Goal: Task Accomplishment & Management: Complete application form

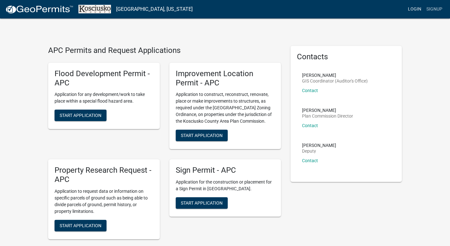
click at [417, 9] on link "Login" at bounding box center [414, 9] width 18 height 12
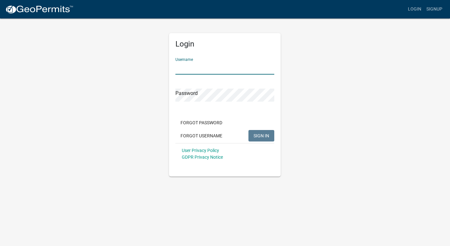
type input "Cone"
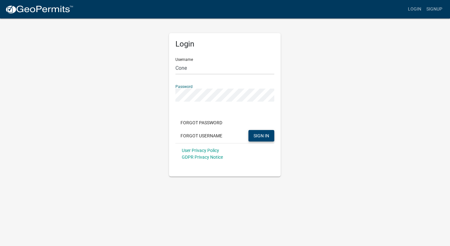
click at [263, 135] on span "SIGN IN" at bounding box center [262, 135] width 16 height 5
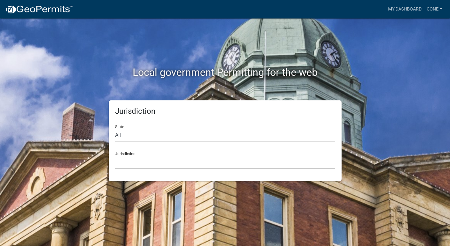
click at [431, 70] on div "Local government Permitting for the web Jurisdiction State All [US_STATE] [US_S…" at bounding box center [225, 123] width 450 height 246
click at [409, 109] on div "Local government Permitting for the web Jurisdiction State All [US_STATE] [US_S…" at bounding box center [225, 123] width 450 height 246
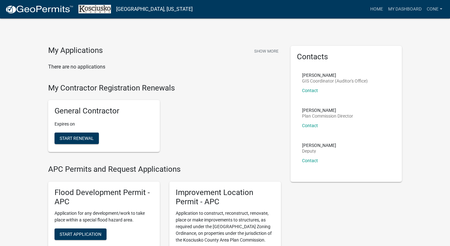
click at [267, 106] on div "General Contractor Expires on Start Renewal" at bounding box center [164, 126] width 242 height 62
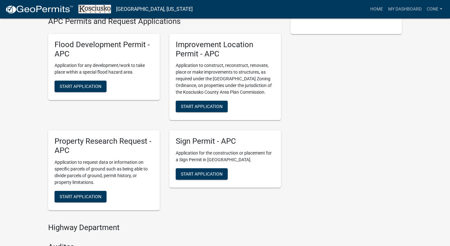
scroll to position [147, 0]
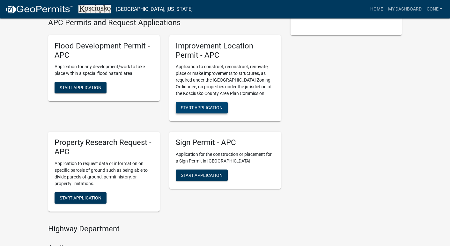
click at [214, 106] on span "Start Application" at bounding box center [202, 107] width 42 height 5
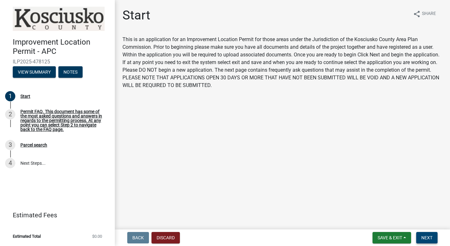
click at [430, 235] on button "Next" at bounding box center [426, 237] width 21 height 11
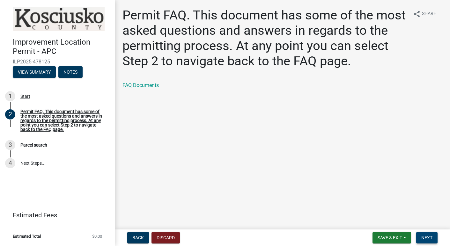
click at [431, 237] on span "Next" at bounding box center [426, 237] width 11 height 5
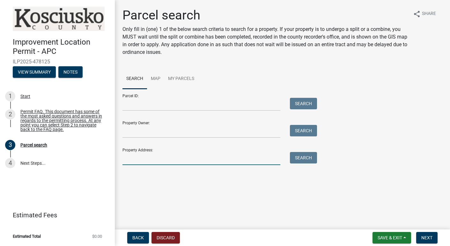
click at [148, 155] on input "Property Address:" at bounding box center [201, 158] width 158 height 13
click at [139, 106] on input "Parcel ID:" at bounding box center [201, 104] width 158 height 13
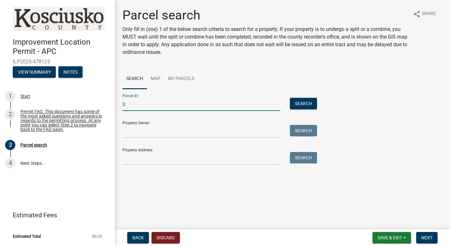
paste input "[PHONE_NUMBER]"
type input "[PHONE_NUMBER]"
click at [158, 133] on input "Property Owner:" at bounding box center [201, 131] width 158 height 13
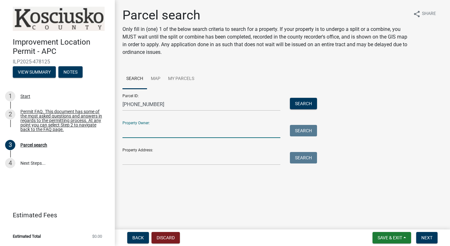
type input "D"
type input "KD Development LLC"
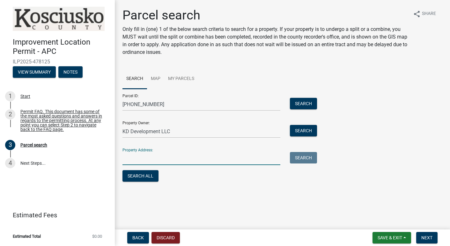
click at [147, 154] on input "Property Address:" at bounding box center [201, 158] width 158 height 13
type input "[STREET_ADDRESS][US_STATE]"
click at [314, 100] on button "Search" at bounding box center [303, 103] width 27 height 11
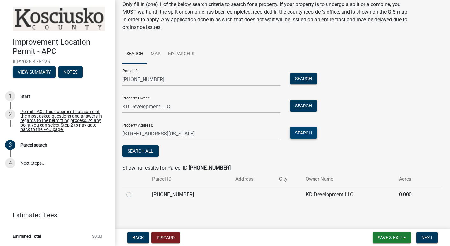
click at [301, 130] on button "Search" at bounding box center [303, 132] width 27 height 11
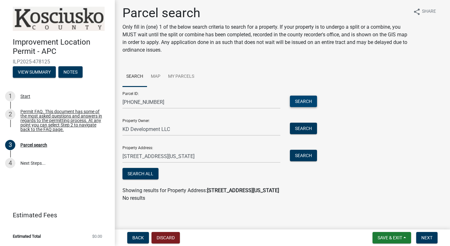
click at [311, 104] on button "Search" at bounding box center [303, 101] width 27 height 11
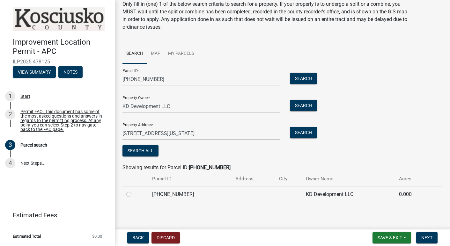
scroll to position [25, 0]
click at [129, 197] on div at bounding box center [135, 195] width 18 height 8
click at [134, 191] on label at bounding box center [134, 191] width 0 height 0
click at [134, 193] on input "radio" at bounding box center [136, 193] width 4 height 4
radio input "true"
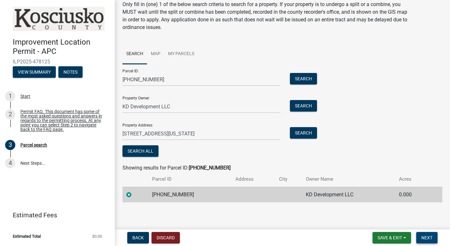
click at [430, 238] on span "Next" at bounding box center [426, 237] width 11 height 5
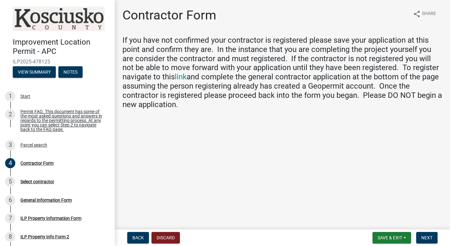
scroll to position [0, 0]
click at [432, 239] on span "Next" at bounding box center [426, 237] width 11 height 5
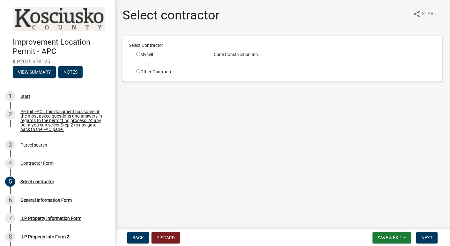
click at [138, 55] on input "radio" at bounding box center [138, 54] width 4 height 4
radio input "true"
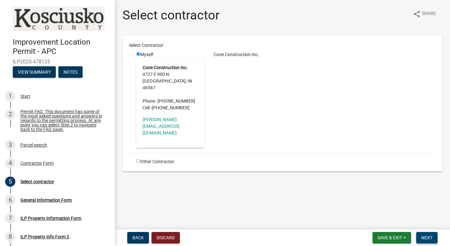
click at [427, 234] on button "Next" at bounding box center [426, 237] width 21 height 11
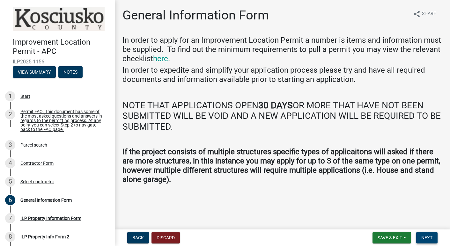
click at [431, 239] on span "Next" at bounding box center [426, 237] width 11 height 5
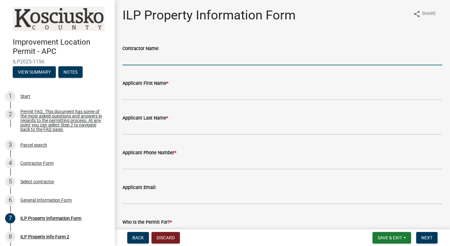
click at [157, 62] on input "Contractor Name:" at bounding box center [282, 58] width 320 height 13
type input "Cone Construction Inc."
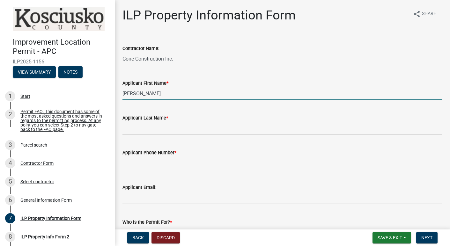
type input "[PERSON_NAME]"
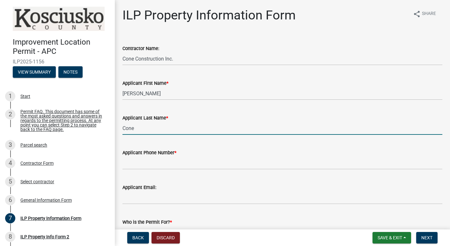
type input "Cone"
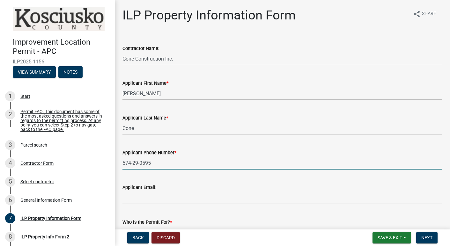
click at [132, 165] on input "574-29-0595" at bounding box center [282, 163] width 320 height 13
type input "[PHONE_NUMBER]"
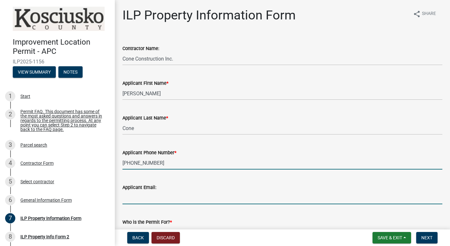
click at [203, 200] on input "Applicant Email:" at bounding box center [282, 197] width 320 height 13
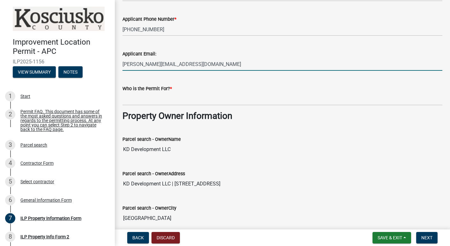
scroll to position [127, 0]
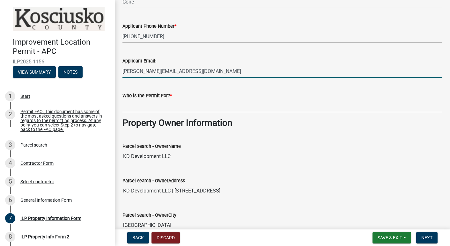
type input "[PERSON_NAME][EMAIL_ADDRESS][DOMAIN_NAME]"
click at [183, 105] on input "Who is the Permit For? *" at bounding box center [282, 105] width 320 height 13
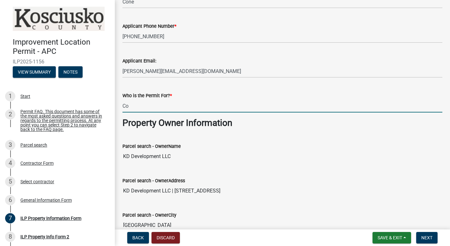
type input "C"
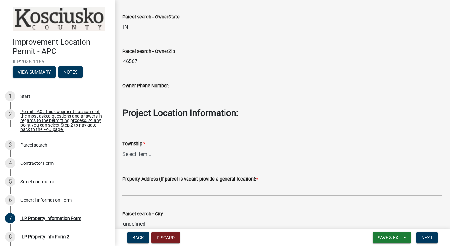
scroll to position [361, 0]
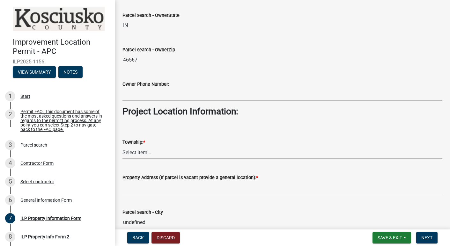
type input "KD Development LLC"
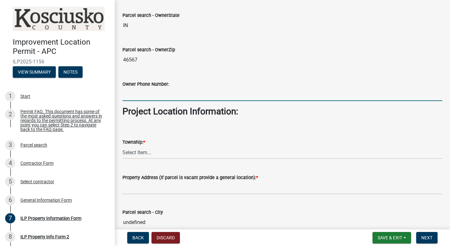
click at [210, 92] on input "Owner Phone Number:" at bounding box center [282, 94] width 320 height 13
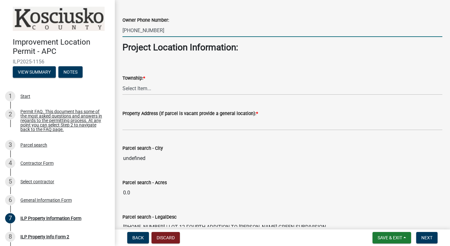
scroll to position [434, 0]
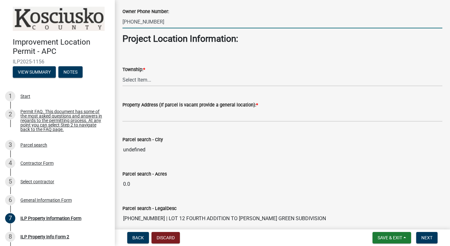
type input "[PHONE_NUMBER]"
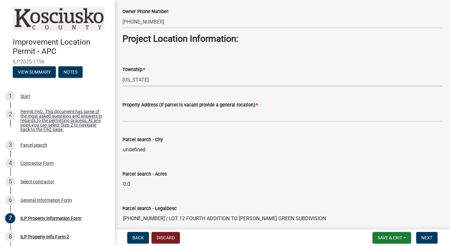
select select "8c57e534-4bb7-4f1e-ba6a-a976fd74bead"
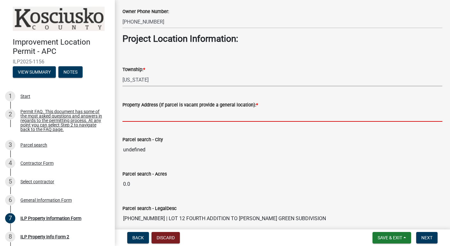
click at [189, 117] on input "Property Address (If parcel is vacant provide a general location): *" at bounding box center [282, 115] width 320 height 13
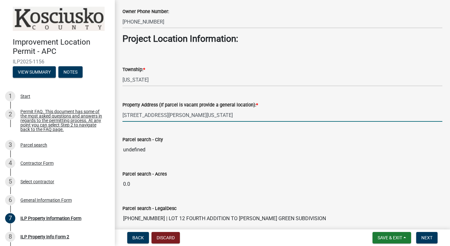
click at [154, 155] on input "undefined" at bounding box center [282, 150] width 320 height 13
click at [195, 118] on input "[STREET_ADDRESS][PERSON_NAME][US_STATE]" at bounding box center [282, 115] width 320 height 13
click at [174, 150] on input "undefined" at bounding box center [282, 150] width 320 height 13
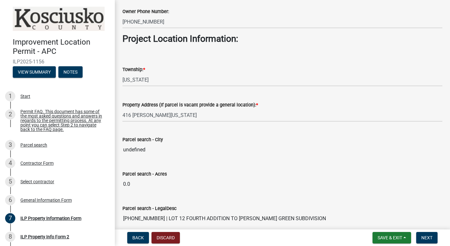
click at [137, 150] on input "undefined" at bounding box center [282, 150] width 320 height 13
click at [156, 151] on input "undefined" at bounding box center [282, 150] width 320 height 13
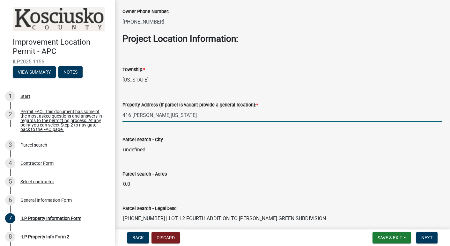
click at [172, 117] on input "416 [PERSON_NAME][US_STATE]" at bounding box center [282, 115] width 320 height 13
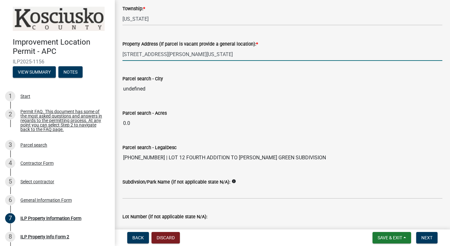
scroll to position [496, 0]
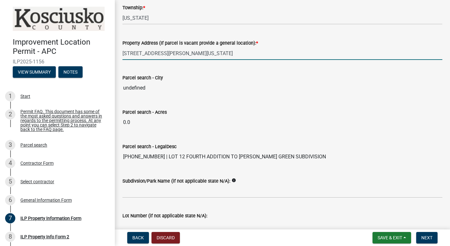
type input "[STREET_ADDRESS][PERSON_NAME][US_STATE]"
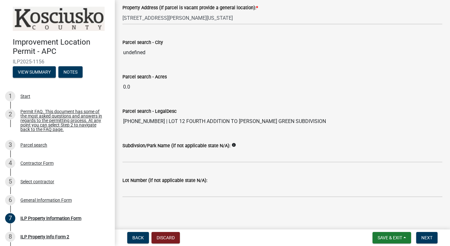
scroll to position [0, 0]
click at [178, 187] on input "Lot Number (if not applicable state N/A):" at bounding box center [282, 190] width 320 height 13
type input "12"
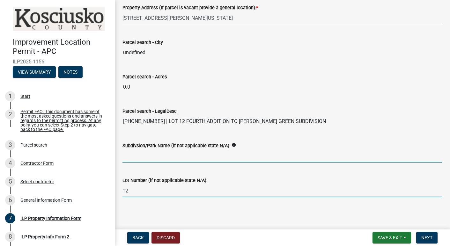
click at [172, 155] on input "Subdivsion/Park Name (if not applicable state N/A):" at bounding box center [282, 156] width 320 height 13
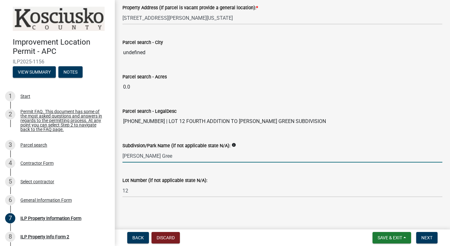
type input "[PERSON_NAME] Green"
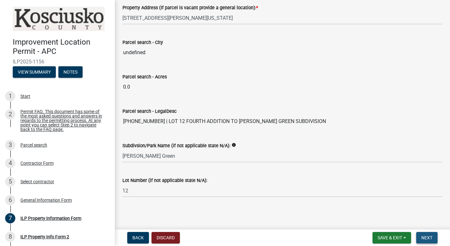
click at [432, 237] on span "Next" at bounding box center [426, 237] width 11 height 5
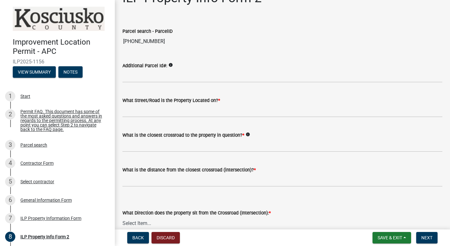
scroll to position [23, 0]
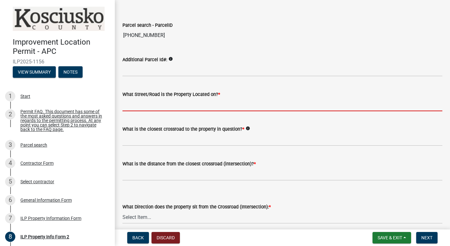
click at [188, 106] on input "What Street/Road is the Property Located on? *" at bounding box center [282, 104] width 320 height 13
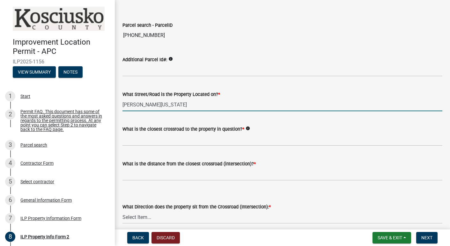
type input "[PERSON_NAME][US_STATE]"
click at [194, 138] on input "What is the closest crossroad to the property in question? *" at bounding box center [282, 139] width 320 height 13
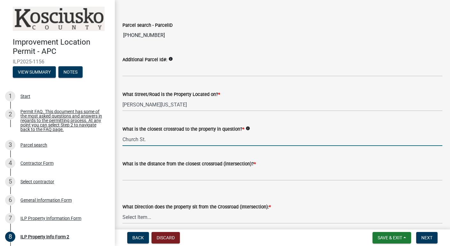
type input "Church St."
click at [191, 166] on label "What is the distance from the closest crossroad (intersection)? *" at bounding box center [188, 164] width 133 height 4
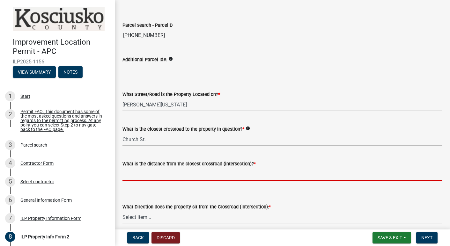
click at [197, 170] on input "text" at bounding box center [282, 174] width 320 height 13
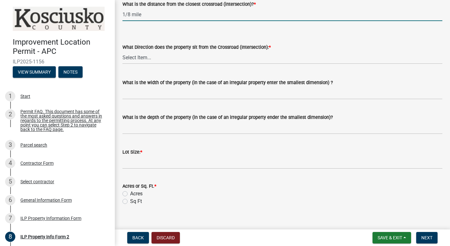
scroll to position [184, 0]
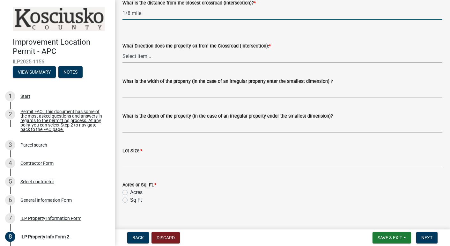
type input "18"
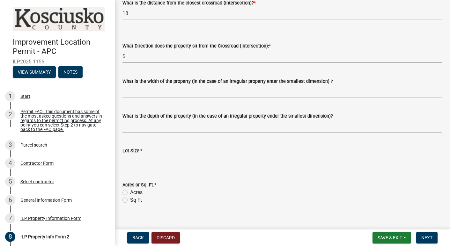
select select "30cad654-0079-4cbe-a349-097ae71a5774"
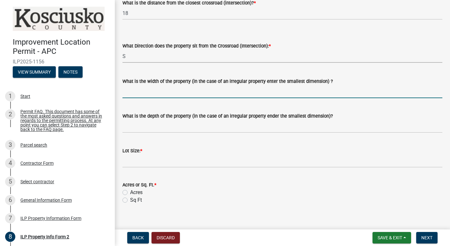
click at [149, 93] on input "What is the width of the property (in the case of an irregular property enter t…" at bounding box center [282, 91] width 320 height 13
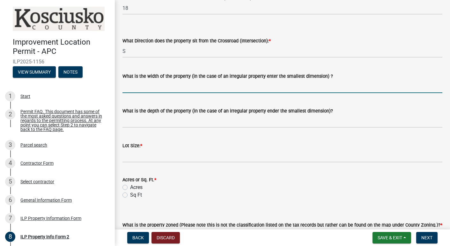
scroll to position [191, 0]
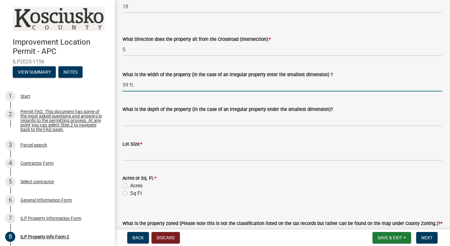
type input "59 ft."
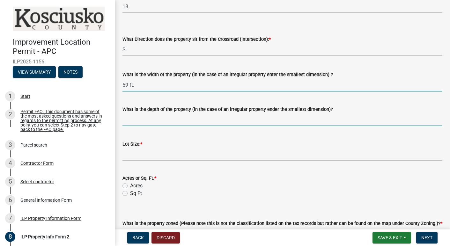
click at [191, 116] on input "What is the depth of the property (in the case of an irregular property ender t…" at bounding box center [282, 119] width 320 height 13
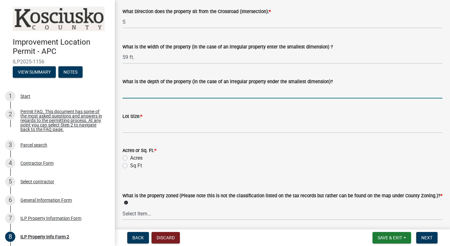
scroll to position [219, 0]
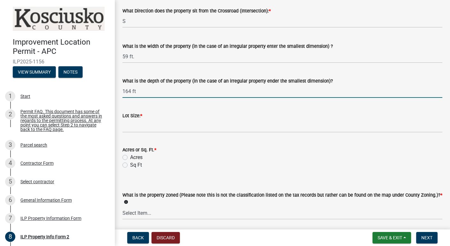
type input "164 ft"
click at [138, 136] on wm-data-entity-input "Lot Size: *" at bounding box center [282, 120] width 320 height 35
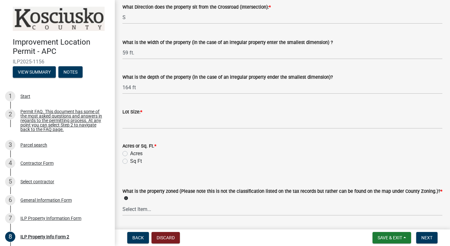
scroll to position [225, 0]
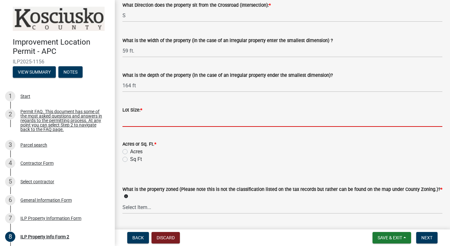
click at [185, 122] on input "text" at bounding box center [282, 120] width 320 height 13
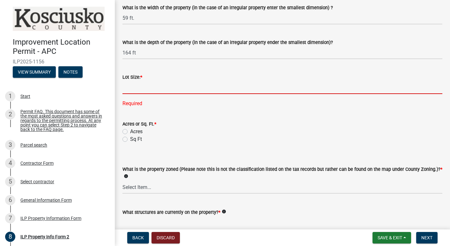
scroll to position [256, 0]
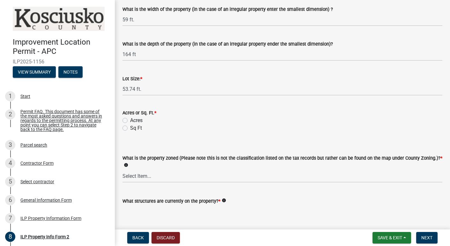
type input "0"
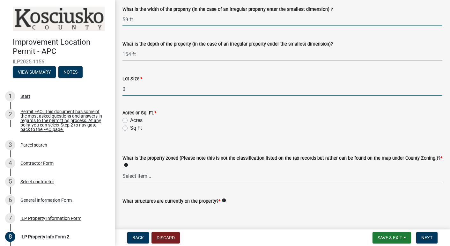
click at [128, 21] on input "59 ft." at bounding box center [282, 19] width 320 height 13
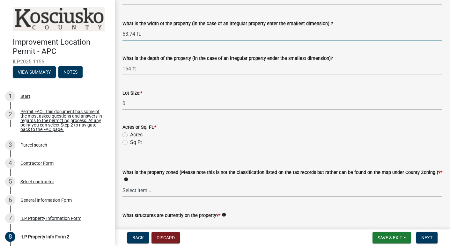
scroll to position [239, 0]
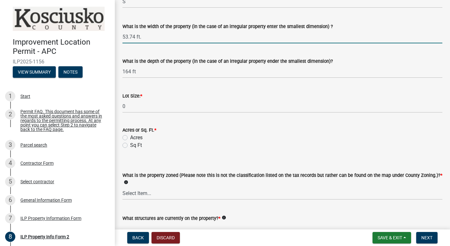
type input "53.74 ft."
click at [150, 76] on input "164 ft" at bounding box center [282, 71] width 320 height 13
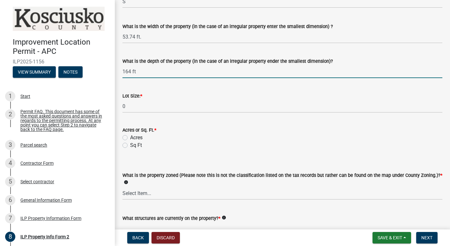
click at [133, 71] on input "164 ft" at bounding box center [282, 71] width 320 height 13
click at [132, 72] on input "164 ft" at bounding box center [282, 71] width 320 height 13
click at [131, 72] on input "164 ft" at bounding box center [282, 71] width 320 height 13
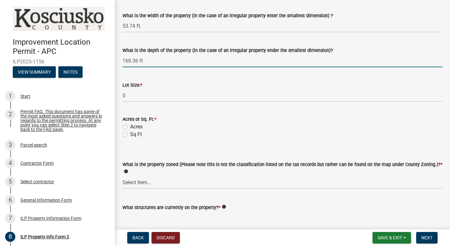
scroll to position [254, 0]
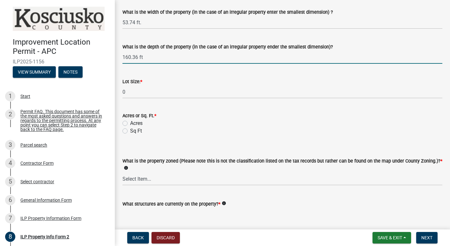
type input "160.36 ft"
click at [130, 124] on label "Acres" at bounding box center [136, 124] width 12 height 8
click at [130, 124] on input "Acres" at bounding box center [132, 122] width 4 height 4
radio input "true"
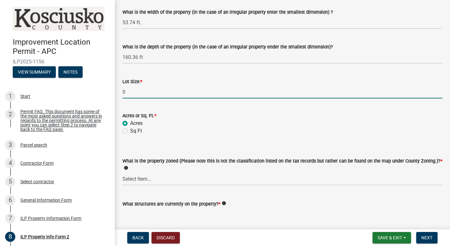
click at [131, 95] on input "0" at bounding box center [282, 91] width 320 height 13
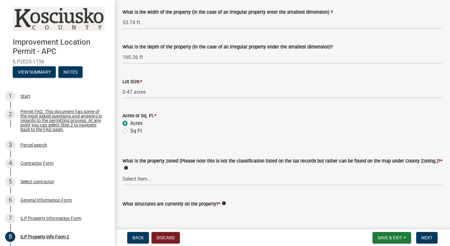
type input "0.47"
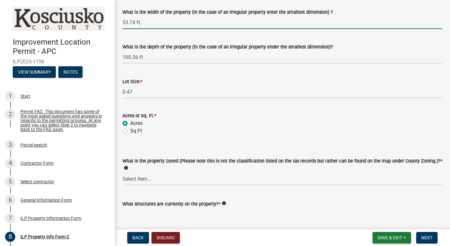
click at [135, 22] on input "53.74 ft." at bounding box center [282, 22] width 320 height 13
type input "56 ft."
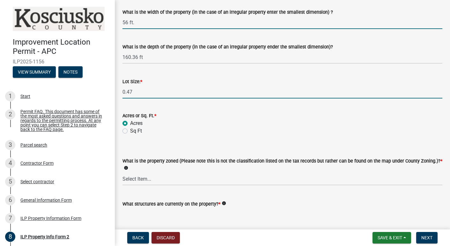
click at [132, 93] on input "0.47" at bounding box center [282, 91] width 320 height 13
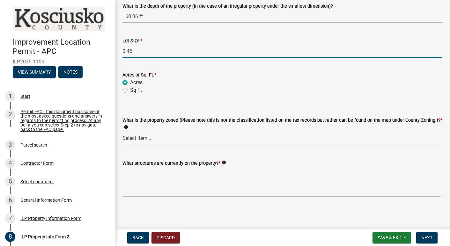
scroll to position [0, 0]
type input "0.45"
select select "1146270b-2111-4e23-bf7f-74ce85cf7041"
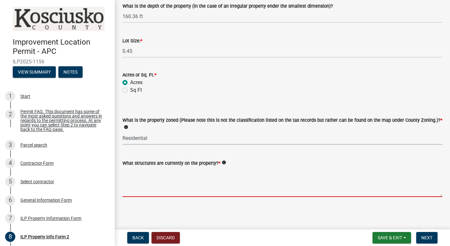
click at [216, 188] on textarea "What structures are currently on the property? *" at bounding box center [282, 182] width 320 height 30
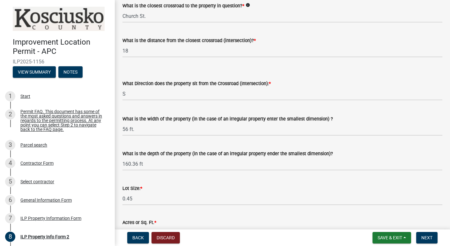
scroll to position [147, 0]
type textarea "0"
click at [147, 52] on input "18" at bounding box center [282, 50] width 320 height 13
type input "1"
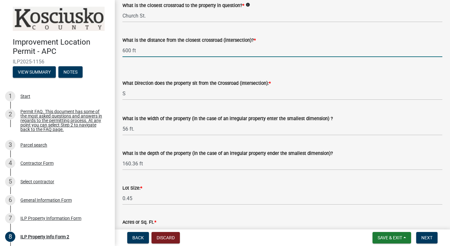
type input "600 ft."
click at [431, 233] on button "Next" at bounding box center [426, 237] width 21 height 11
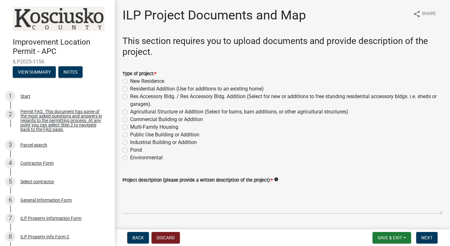
click at [130, 81] on label "New Residence" at bounding box center [147, 81] width 34 height 8
click at [130, 81] on input "New Residence" at bounding box center [132, 79] width 4 height 4
radio input "true"
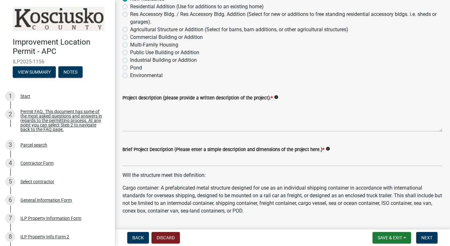
scroll to position [83, 0]
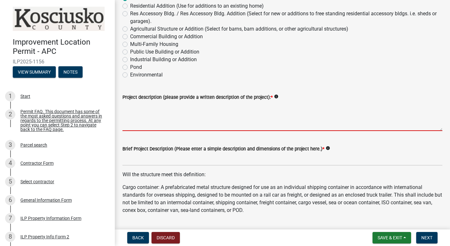
click at [150, 111] on textarea "Project description (please provide a written description of the project): *" at bounding box center [282, 116] width 320 height 30
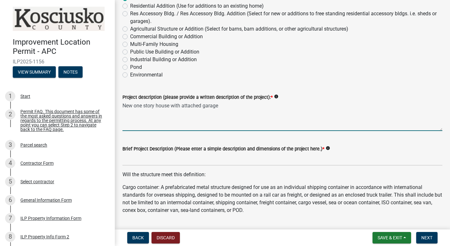
click at [134, 107] on textarea "New one story house with attached garage" at bounding box center [282, 116] width 320 height 30
click at [144, 109] on textarea "New 1900 sq. ft. one story house with attached garage" at bounding box center [282, 116] width 320 height 30
click at [144, 105] on textarea "New 1900 sq. ft. one story house with attached gara" at bounding box center [282, 116] width 320 height 30
click at [243, 109] on textarea "New 1919 sq. ft. one story house with attached gara" at bounding box center [282, 116] width 320 height 30
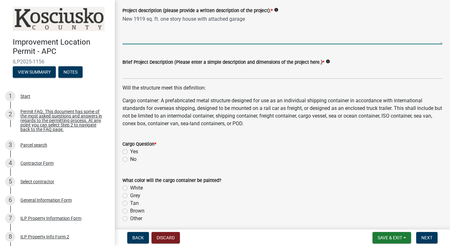
scroll to position [170, 0]
click at [278, 8] on icon "info" at bounding box center [276, 9] width 4 height 4
click at [277, 29] on textarea "New 1919 sq. ft. one story house with attached garage" at bounding box center [282, 29] width 320 height 30
click at [126, 18] on textarea "New 1919 sq. ft. one story house with attached garage" at bounding box center [282, 29] width 320 height 30
click at [262, 20] on textarea "Build new 1919 sq. ft. one story house with attached garage" at bounding box center [282, 29] width 320 height 30
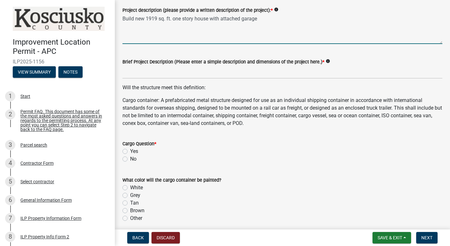
type textarea "Build new 1919 sq. ft. one story house with attached garage"
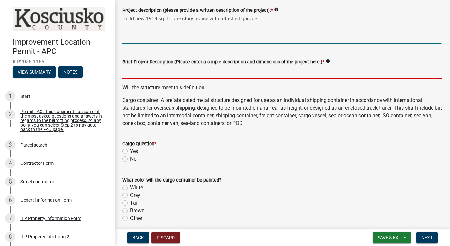
click at [180, 67] on input "Brief Project Description (Please enter a simple description and dimensions of …" at bounding box center [282, 72] width 320 height 13
click at [330, 62] on icon "info" at bounding box center [328, 61] width 4 height 4
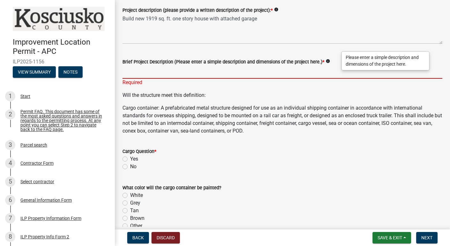
click at [266, 75] on input "Brief Project Description (Please enter a simple description and dimensions of …" at bounding box center [282, 72] width 320 height 13
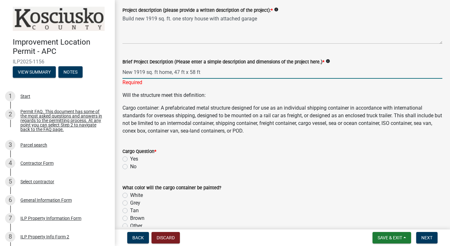
click at [173, 72] on input "New 1919 sq. ft home, 47 ft x 58 ft" at bounding box center [282, 72] width 320 height 13
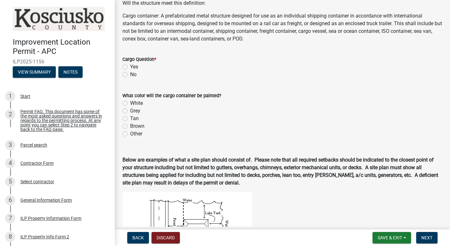
scroll to position [259, 0]
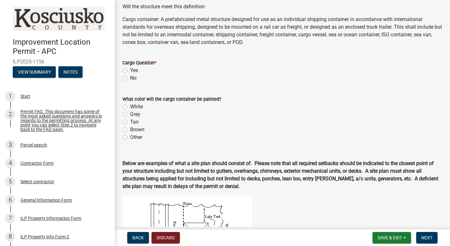
type input "New 1919 sq. ft home with attached garage,, 47 ft x 58 ft"
click at [130, 77] on label "No" at bounding box center [133, 78] width 6 height 8
click at [130, 77] on input "No" at bounding box center [132, 76] width 4 height 4
radio input "true"
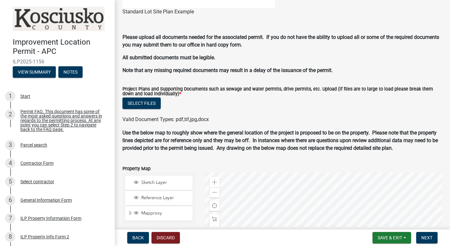
scroll to position [595, 0]
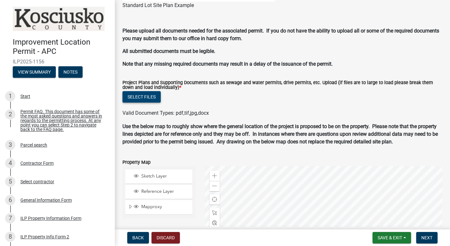
click at [152, 96] on button "Select files" at bounding box center [141, 96] width 38 height 11
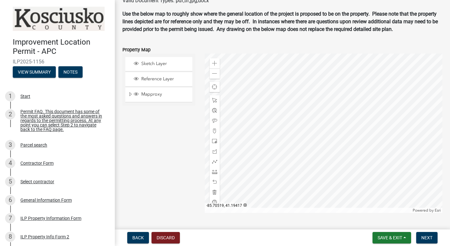
scroll to position [733, 0]
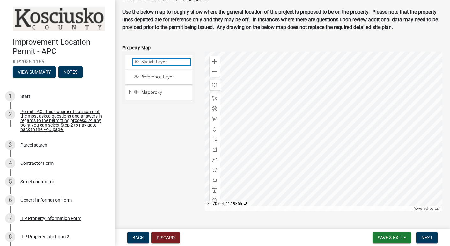
click at [149, 65] on span "Sketch Layer" at bounding box center [165, 62] width 50 height 6
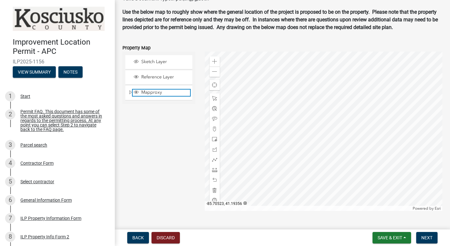
click at [150, 95] on span "Mapproxy" at bounding box center [165, 93] width 50 height 6
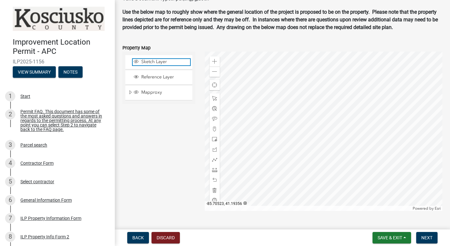
click at [155, 65] on div "Sketch Layer" at bounding box center [161, 62] width 57 height 6
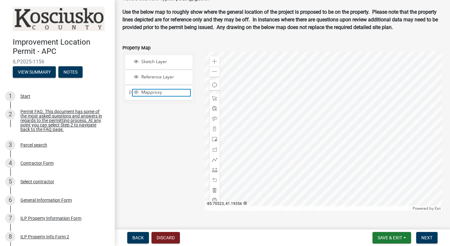
click at [152, 95] on span "Mapproxy" at bounding box center [165, 93] width 50 height 6
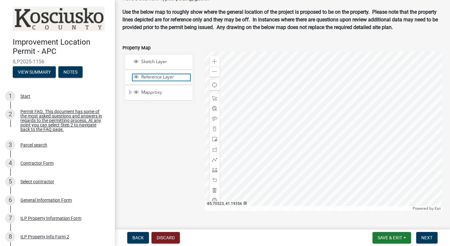
click at [152, 80] on span "Reference Layer" at bounding box center [165, 77] width 50 height 6
click at [217, 101] on span at bounding box center [214, 98] width 5 height 5
click at [129, 165] on div "Sketch Layer Reference Layer Mapproxy Cemetery Lanes Sanitary Sewer Point Sanit…" at bounding box center [159, 131] width 82 height 159
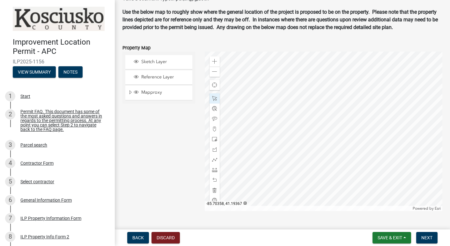
click at [182, 175] on div "Sketch Layer Reference Layer Mapproxy Cemetery Lanes Sanitary Sewer Point Sanit…" at bounding box center [159, 131] width 82 height 159
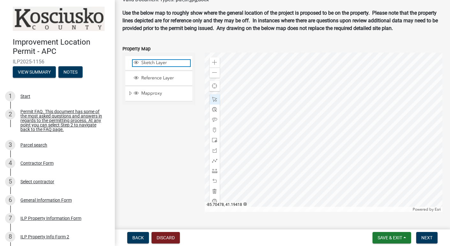
click at [163, 66] on span "Sketch Layer" at bounding box center [165, 63] width 50 height 6
click at [217, 143] on span at bounding box center [214, 140] width 5 height 5
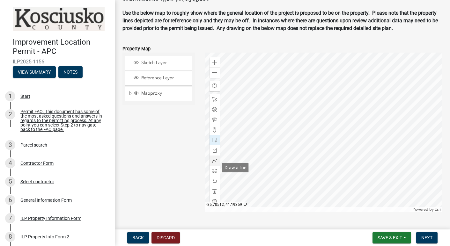
click at [216, 163] on span at bounding box center [214, 160] width 5 height 5
click at [215, 163] on span at bounding box center [214, 160] width 5 height 5
click at [213, 165] on div at bounding box center [215, 161] width 10 height 10
click at [433, 236] on button "Next" at bounding box center [426, 237] width 21 height 11
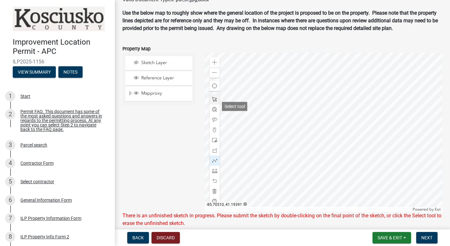
click at [217, 102] on span at bounding box center [214, 99] width 5 height 5
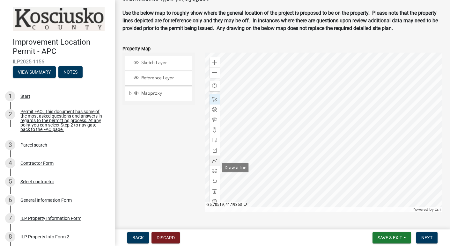
click at [214, 163] on span at bounding box center [214, 160] width 5 height 5
click at [215, 143] on span at bounding box center [214, 140] width 5 height 5
click at [214, 163] on span at bounding box center [214, 160] width 5 height 5
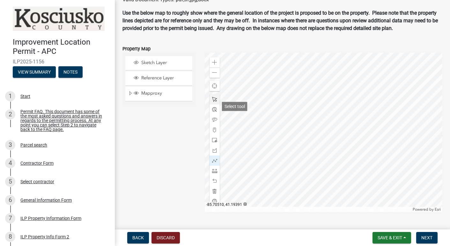
click at [217, 104] on div at bounding box center [215, 99] width 10 height 10
click at [214, 143] on span at bounding box center [214, 140] width 5 height 5
click at [212, 143] on span at bounding box center [214, 140] width 5 height 5
click at [216, 143] on span at bounding box center [214, 140] width 5 height 5
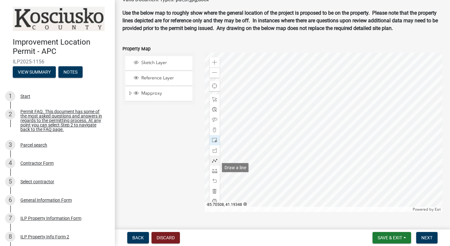
click at [215, 166] on div at bounding box center [215, 161] width 10 height 10
click at [217, 105] on div at bounding box center [215, 99] width 10 height 10
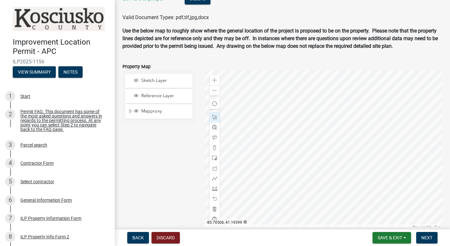
scroll to position [716, 0]
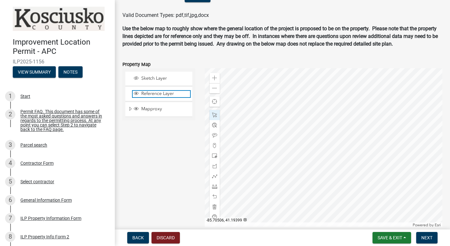
click at [164, 97] on span "Reference Layer" at bounding box center [165, 94] width 50 height 6
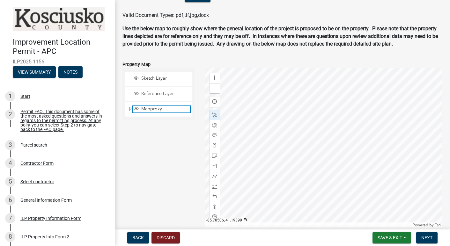
click at [163, 112] on span "Mapproxy" at bounding box center [165, 109] width 50 height 6
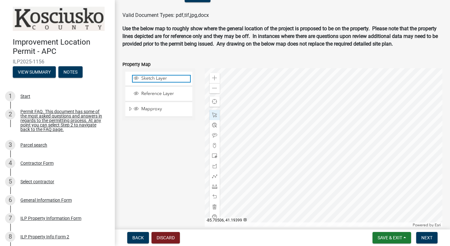
click at [169, 81] on span "Sketch Layer" at bounding box center [165, 79] width 50 height 6
click at [171, 81] on span "Sketch Layer" at bounding box center [165, 79] width 50 height 6
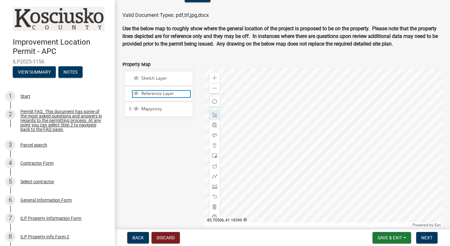
click at [165, 97] on span "Reference Layer" at bounding box center [165, 94] width 50 height 6
click at [139, 236] on span "Back" at bounding box center [137, 237] width 11 height 5
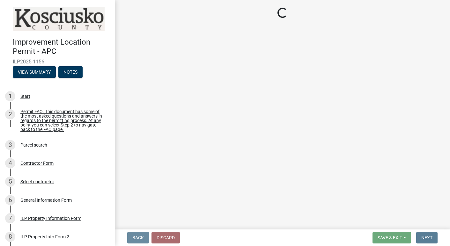
scroll to position [0, 0]
select select "30cad654-0079-4cbe-a349-097ae71a5774"
select select "1146270b-2111-4e23-bf7f-74ce85cf7041"
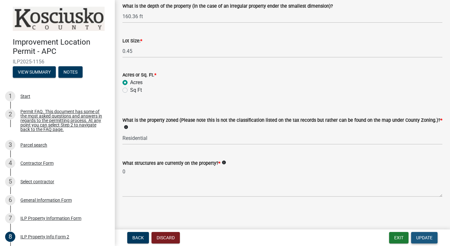
click at [425, 239] on span "Update" at bounding box center [424, 237] width 16 height 5
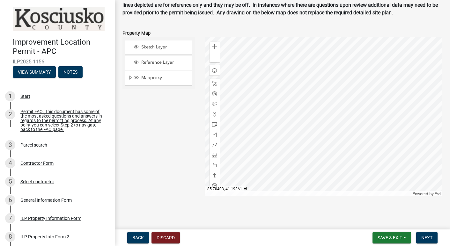
scroll to position [806, 0]
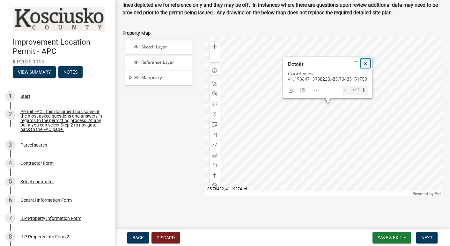
click at [367, 63] on span "Close" at bounding box center [365, 63] width 5 height 5
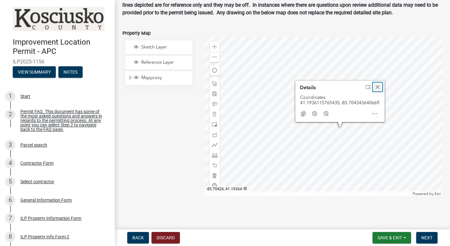
click at [377, 88] on span "Close" at bounding box center [377, 87] width 5 height 5
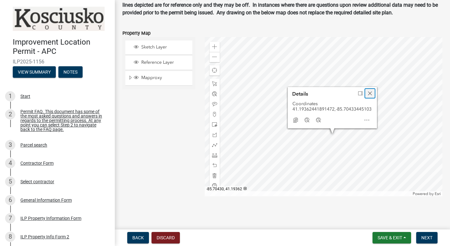
click at [370, 91] on div "Close" at bounding box center [370, 93] width 10 height 9
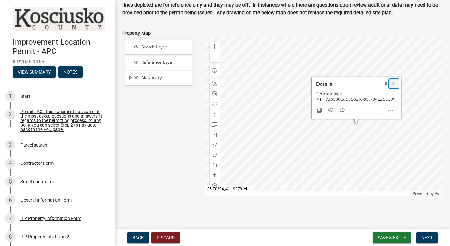
click at [397, 84] on div "Close" at bounding box center [394, 83] width 10 height 9
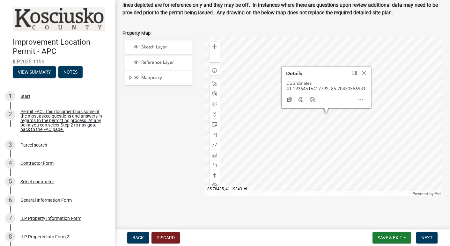
click at [304, 234] on div "Back Discard Save & Exit Save Save & Exit Next" at bounding box center [282, 237] width 325 height 11
click at [424, 237] on span "Next" at bounding box center [426, 237] width 11 height 5
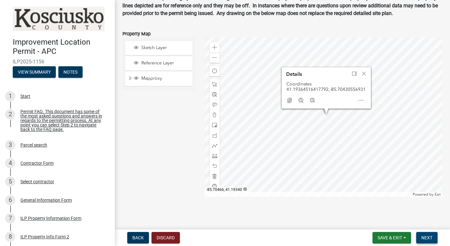
click at [424, 237] on span "Next" at bounding box center [426, 237] width 11 height 5
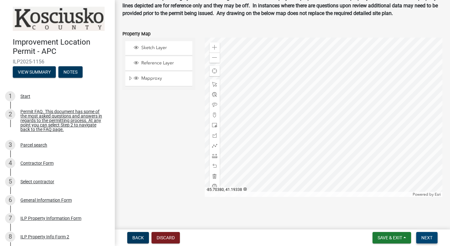
click at [431, 239] on span "Next" at bounding box center [426, 237] width 11 height 5
click at [428, 238] on span "Next" at bounding box center [426, 237] width 11 height 5
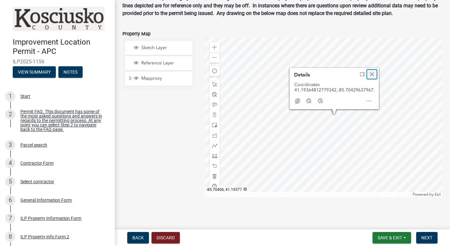
click at [375, 78] on div "Close" at bounding box center [372, 74] width 10 height 9
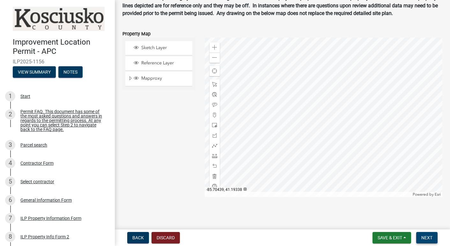
click at [435, 238] on button "Next" at bounding box center [426, 237] width 21 height 11
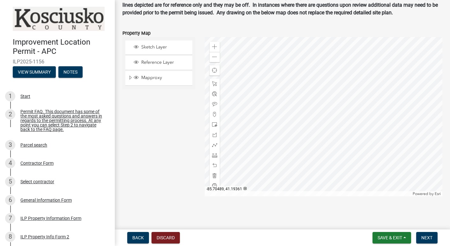
scroll to position [814, 0]
click at [172, 50] on div "Sketch Layer" at bounding box center [161, 47] width 57 height 6
click at [195, 75] on div "Sketch Layer Reference Layer Mapproxy Cemetery Lanes Sanitary Sewer Point Sanit…" at bounding box center [158, 63] width 73 height 53
click at [186, 49] on span "Sketch Layer" at bounding box center [165, 47] width 50 height 6
click at [216, 124] on span at bounding box center [214, 124] width 5 height 5
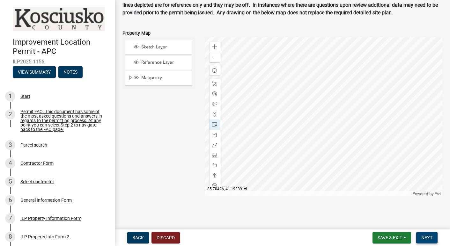
click at [431, 234] on button "Next" at bounding box center [426, 237] width 21 height 11
click at [215, 84] on span at bounding box center [214, 83] width 5 height 5
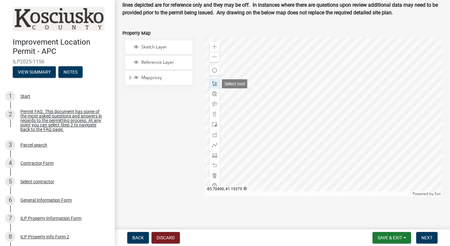
click at [215, 84] on span at bounding box center [214, 83] width 5 height 5
click at [139, 111] on div "Sketch Layer Reference Layer Mapproxy Cemetery Lanes Sanitary Sewer Point Sanit…" at bounding box center [159, 116] width 82 height 159
click at [174, 239] on button "Discard" at bounding box center [165, 237] width 28 height 11
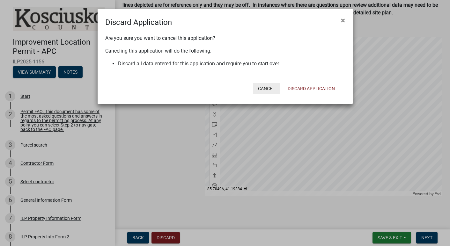
click at [266, 87] on button "Cancel" at bounding box center [266, 88] width 27 height 11
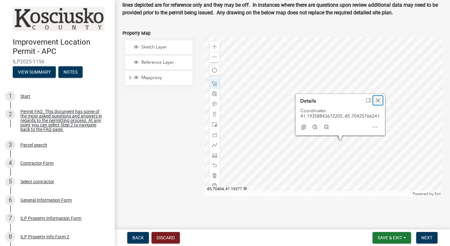
click at [380, 99] on span "Close" at bounding box center [377, 100] width 5 height 5
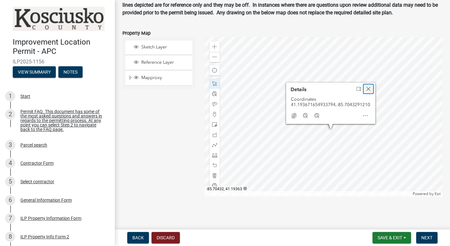
click at [371, 88] on div "Close" at bounding box center [369, 89] width 10 height 9
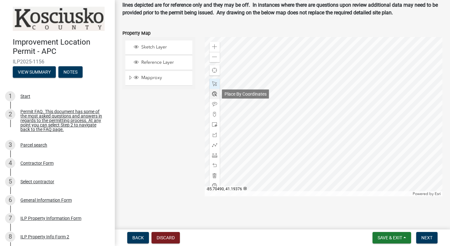
click at [216, 95] on span at bounding box center [214, 94] width 5 height 5
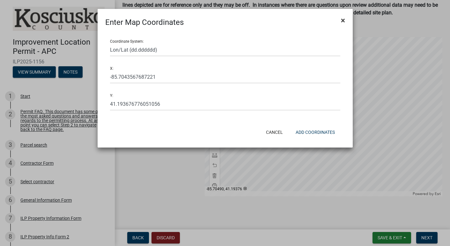
click at [342, 23] on span "×" at bounding box center [343, 20] width 4 height 9
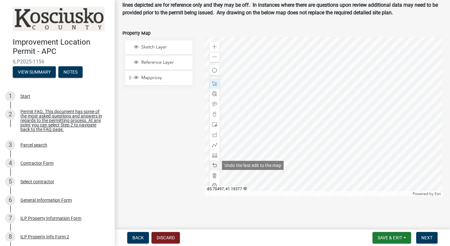
click at [214, 164] on span at bounding box center [214, 165] width 5 height 5
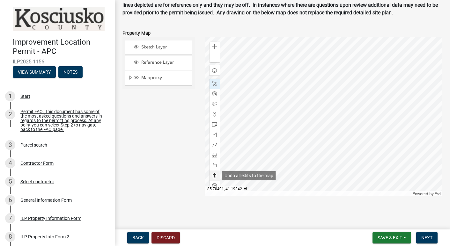
click at [215, 175] on span at bounding box center [214, 175] width 5 height 5
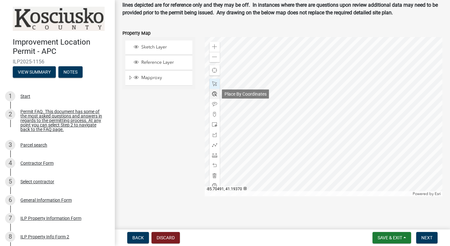
click at [218, 95] on div at bounding box center [215, 94] width 10 height 10
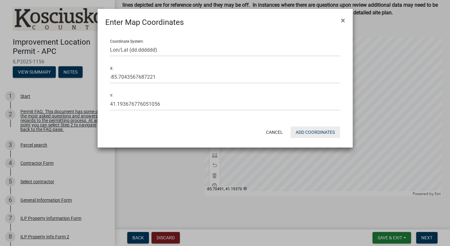
click at [308, 131] on button "Add Coordinates" at bounding box center [315, 132] width 49 height 11
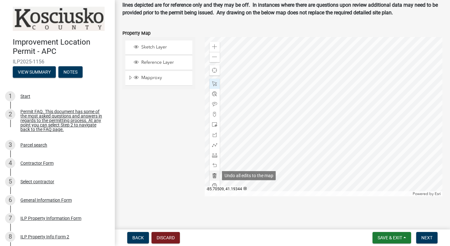
click at [216, 176] on span at bounding box center [214, 175] width 5 height 5
click at [216, 46] on span at bounding box center [214, 46] width 5 height 5
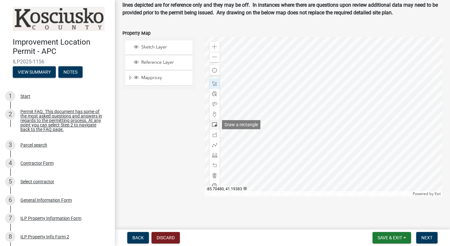
click at [216, 124] on span at bounding box center [214, 124] width 5 height 5
click at [430, 237] on span "Next" at bounding box center [426, 237] width 11 height 5
click at [216, 125] on span at bounding box center [214, 124] width 5 height 5
click at [216, 58] on span at bounding box center [214, 57] width 5 height 5
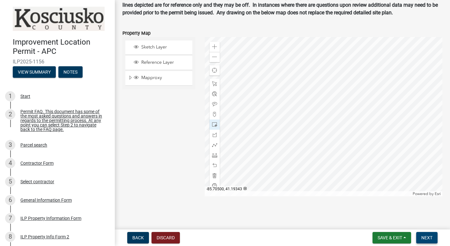
click at [430, 237] on span "Next" at bounding box center [426, 237] width 11 height 5
click at [217, 163] on div at bounding box center [215, 165] width 10 height 10
click at [430, 232] on button "Next" at bounding box center [426, 237] width 21 height 11
click at [430, 238] on span "Next" at bounding box center [426, 237] width 11 height 5
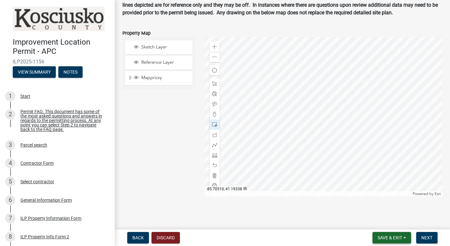
click at [387, 239] on span "Save & Exit" at bounding box center [390, 237] width 25 height 5
click at [390, 223] on button "Save & Exit" at bounding box center [385, 221] width 51 height 15
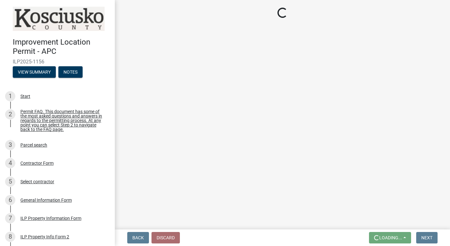
scroll to position [0, 0]
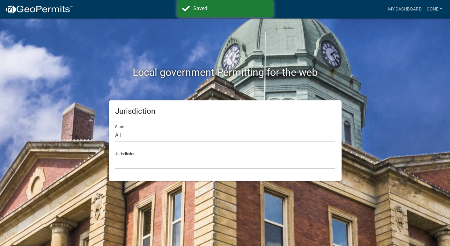
click at [392, 55] on div "Local government Permitting for the web" at bounding box center [225, 59] width 364 height 82
click at [9, 182] on div "Local government Permitting for the web Jurisdiction State All [US_STATE] [US_S…" at bounding box center [225, 123] width 450 height 246
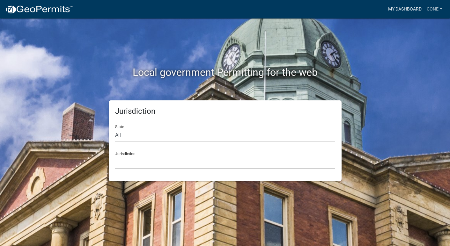
click at [402, 9] on link "My Dashboard" at bounding box center [405, 9] width 39 height 12
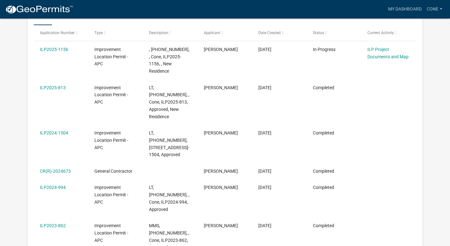
scroll to position [129, 0]
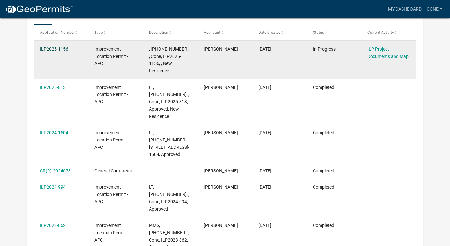
click at [46, 49] on link "ILP2025-1156" at bounding box center [54, 49] width 28 height 5
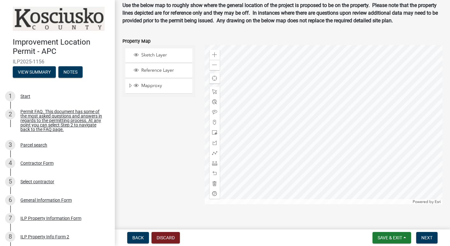
scroll to position [794, 0]
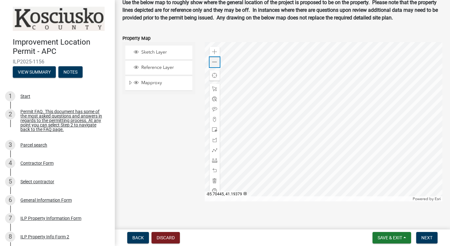
click at [217, 65] on span at bounding box center [214, 62] width 5 height 5
click at [214, 55] on span at bounding box center [214, 51] width 5 height 5
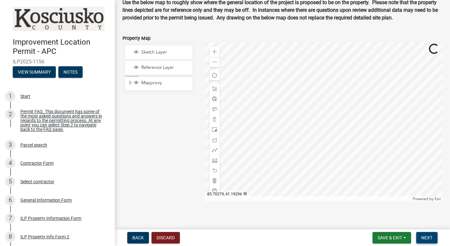
click at [431, 236] on span "Next" at bounding box center [426, 237] width 11 height 5
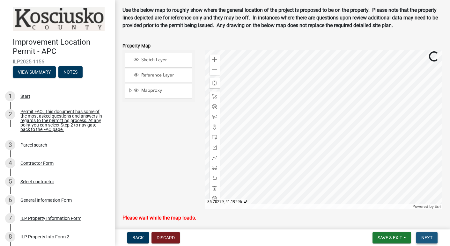
click at [431, 236] on span "Next" at bounding box center [426, 237] width 11 height 5
click at [428, 234] on button "Next" at bounding box center [426, 237] width 21 height 11
click at [427, 237] on span "Next" at bounding box center [426, 237] width 11 height 5
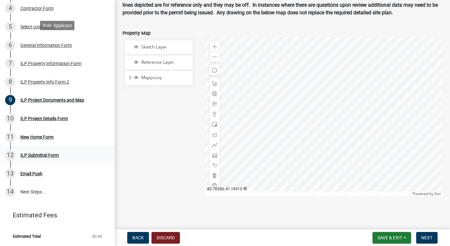
scroll to position [155, 0]
click at [44, 121] on div "ILP Project Details Form" at bounding box center [44, 119] width 48 height 4
click at [291, 230] on nav "Back Discard Save & Exit Save Save & Exit Next" at bounding box center [282, 238] width 335 height 17
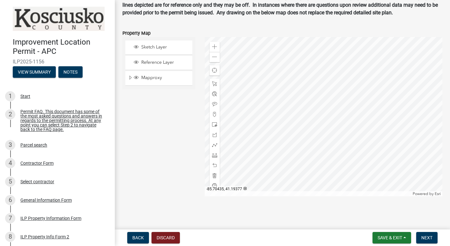
scroll to position [806, 0]
click at [217, 57] on span at bounding box center [214, 57] width 5 height 5
click at [426, 235] on span "Next" at bounding box center [426, 237] width 11 height 5
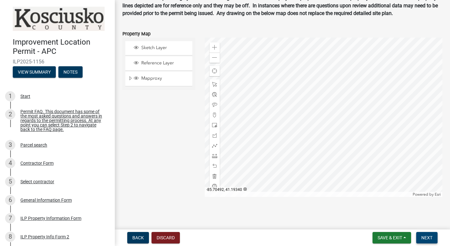
click at [426, 235] on span "Next" at bounding box center [426, 237] width 11 height 5
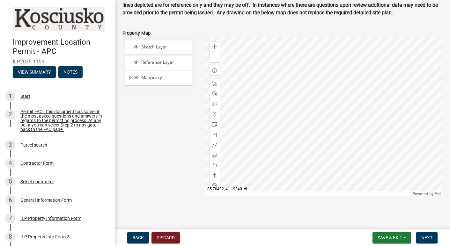
scroll to position [814, 0]
click at [430, 238] on span "Next" at bounding box center [426, 237] width 11 height 5
click at [43, 70] on button "View Summary" at bounding box center [34, 71] width 43 height 11
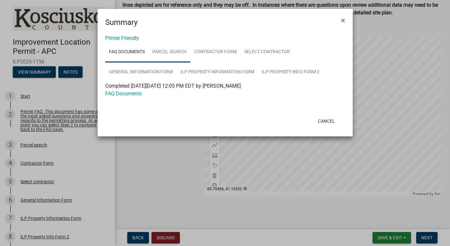
click at [164, 48] on link "Parcel search" at bounding box center [170, 52] width 42 height 20
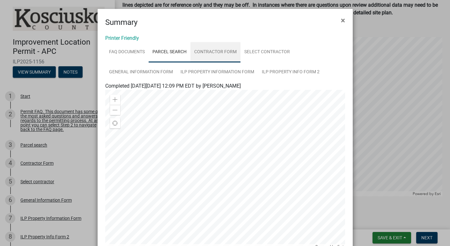
click at [209, 51] on link "Contractor Form" at bounding box center [215, 52] width 50 height 20
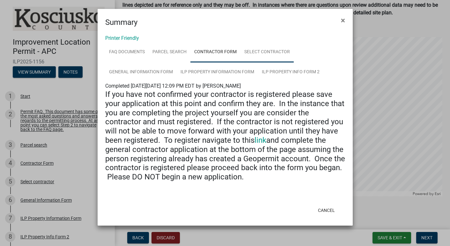
click at [280, 51] on link "Select contractor" at bounding box center [266, 52] width 53 height 20
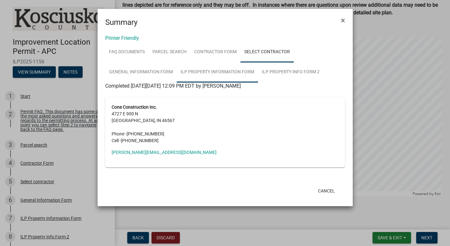
click at [243, 71] on link "ILP Property Information Form" at bounding box center [217, 72] width 81 height 20
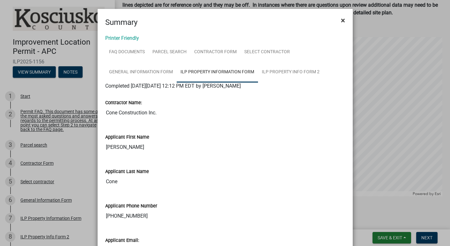
click at [343, 21] on span "×" at bounding box center [343, 20] width 4 height 9
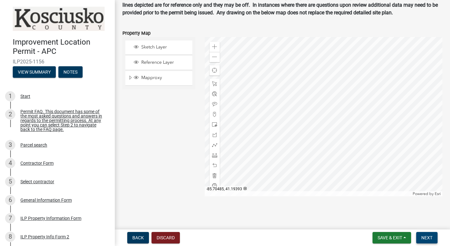
click at [430, 237] on span "Next" at bounding box center [426, 237] width 11 height 5
click at [181, 186] on div "Sketch Layer Reference Layer Mapproxy Cemetery Lanes Sanitary Sewer Point Sanit…" at bounding box center [159, 116] width 82 height 159
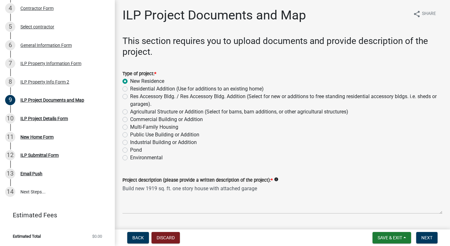
scroll to position [155, 0]
click at [403, 239] on button "Save & Exit" at bounding box center [391, 237] width 39 height 11
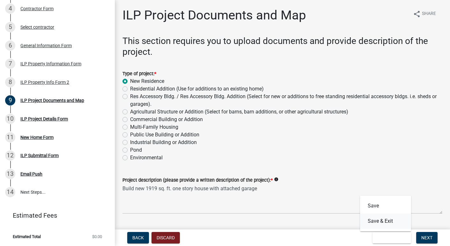
click at [388, 220] on button "Save & Exit" at bounding box center [385, 221] width 51 height 15
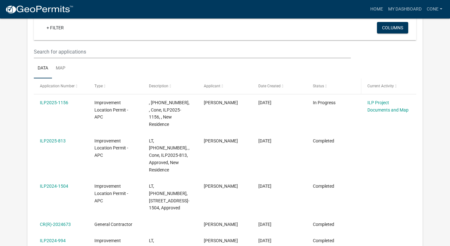
scroll to position [65, 0]
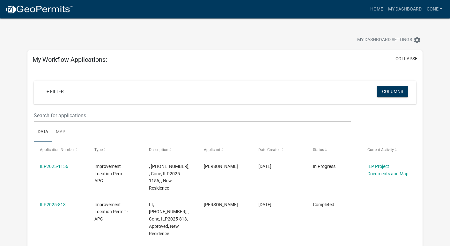
scroll to position [0, 0]
click at [433, 11] on link "Cone" at bounding box center [434, 9] width 21 height 12
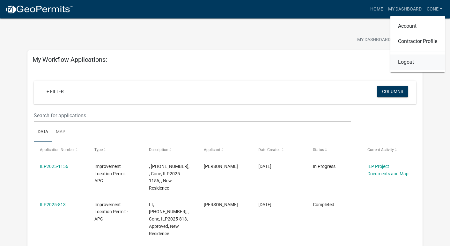
click at [410, 61] on link "Logout" at bounding box center [417, 62] width 55 height 15
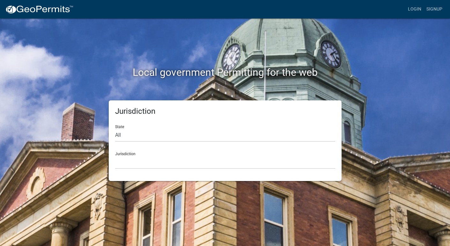
click at [410, 61] on div "Local government Permitting for the web Jurisdiction State All [US_STATE] [US_S…" at bounding box center [225, 123] width 450 height 246
click at [396, 66] on div "Local government Permitting for the web" at bounding box center [225, 59] width 364 height 82
click at [58, 67] on h2 "Local government Permitting for the web" at bounding box center [225, 72] width 354 height 12
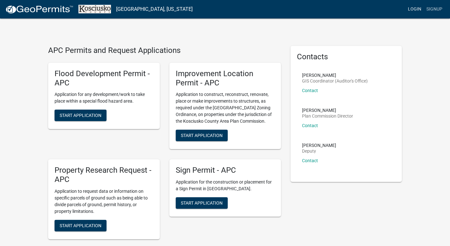
click at [416, 10] on link "Login" at bounding box center [414, 9] width 18 height 12
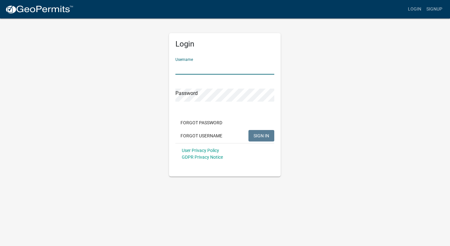
type input "Cone"
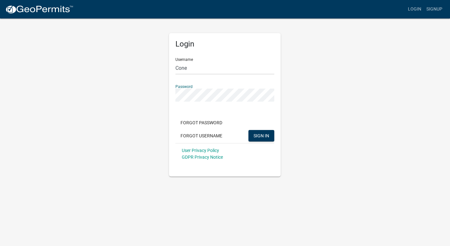
click at [317, 121] on div "Login Username Cone Password Forgot Password Forgot Username SIGN IN User Priva…" at bounding box center [225, 97] width 364 height 159
click at [348, 106] on div "Login Username Cone Password Forgot Password Forgot Username SIGN IN User Priva…" at bounding box center [225, 97] width 364 height 159
